Goal: Navigation & Orientation: Find specific page/section

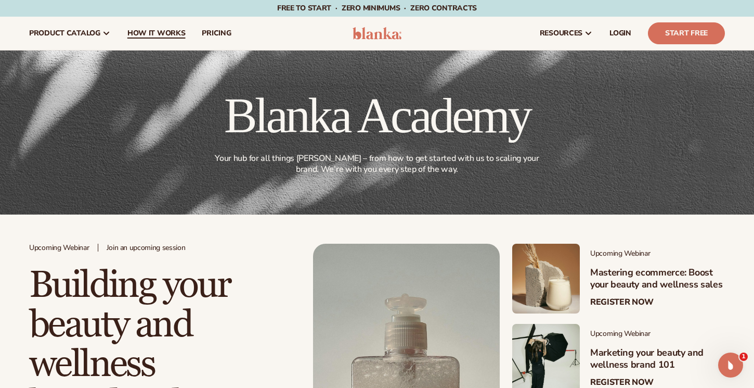
click at [149, 37] on span "How It Works" at bounding box center [156, 33] width 58 height 8
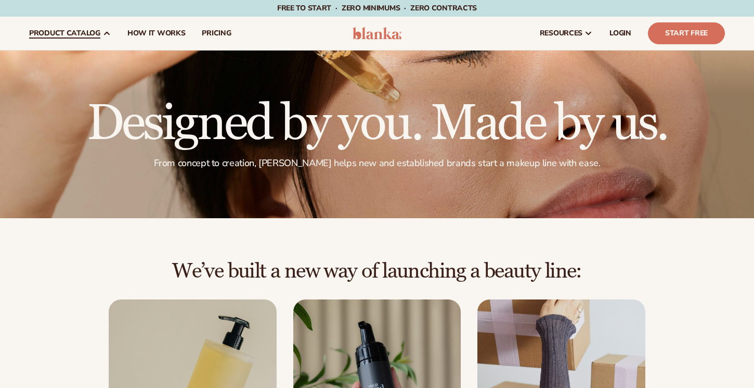
click at [83, 29] on span "product catalog" at bounding box center [64, 33] width 71 height 8
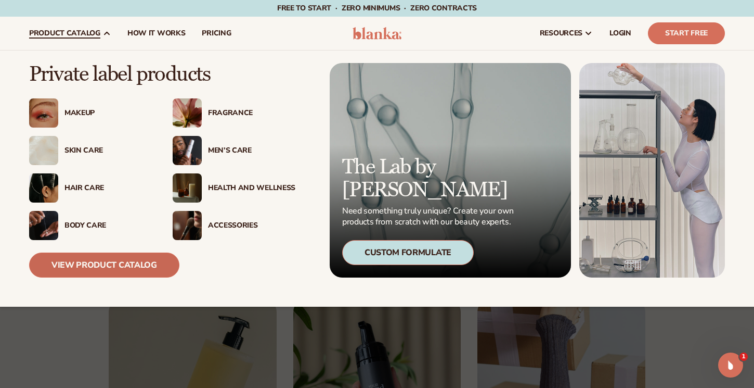
click at [90, 262] on link "View Product Catalog" at bounding box center [104, 264] width 150 height 25
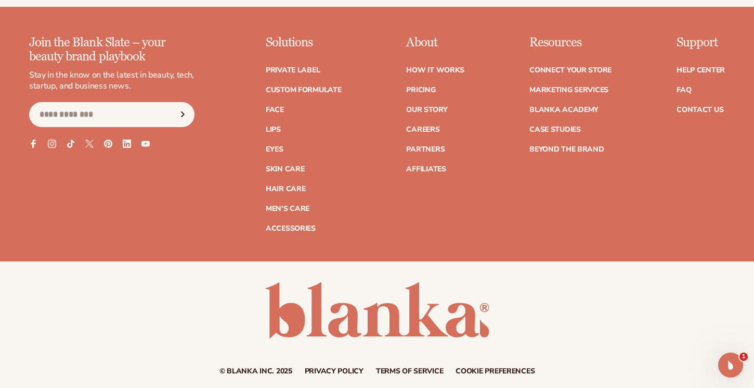
scroll to position [1870, 0]
